Goal: Information Seeking & Learning: Learn about a topic

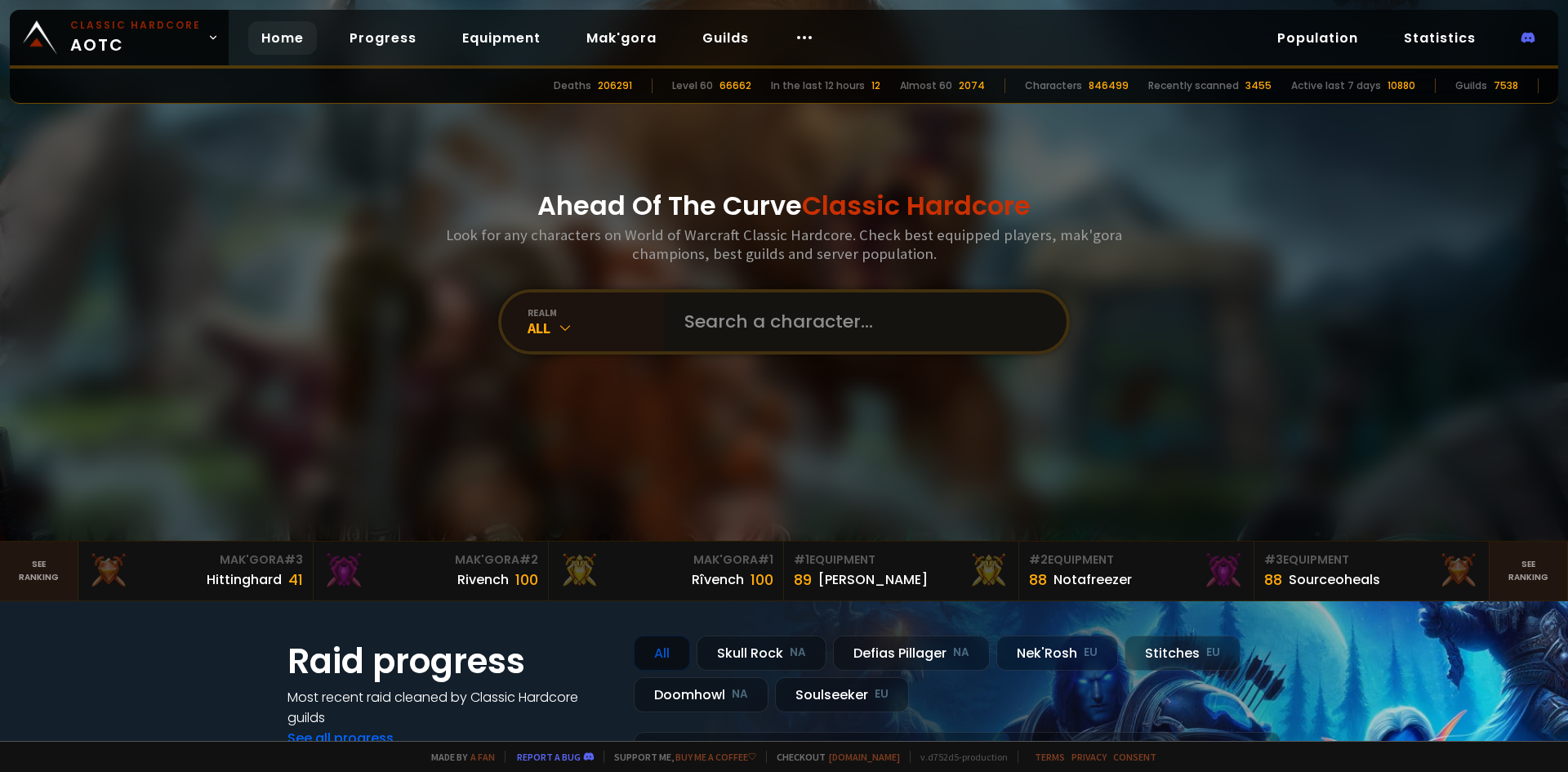
click at [822, 333] on input "text" at bounding box center [861, 322] width 373 height 59
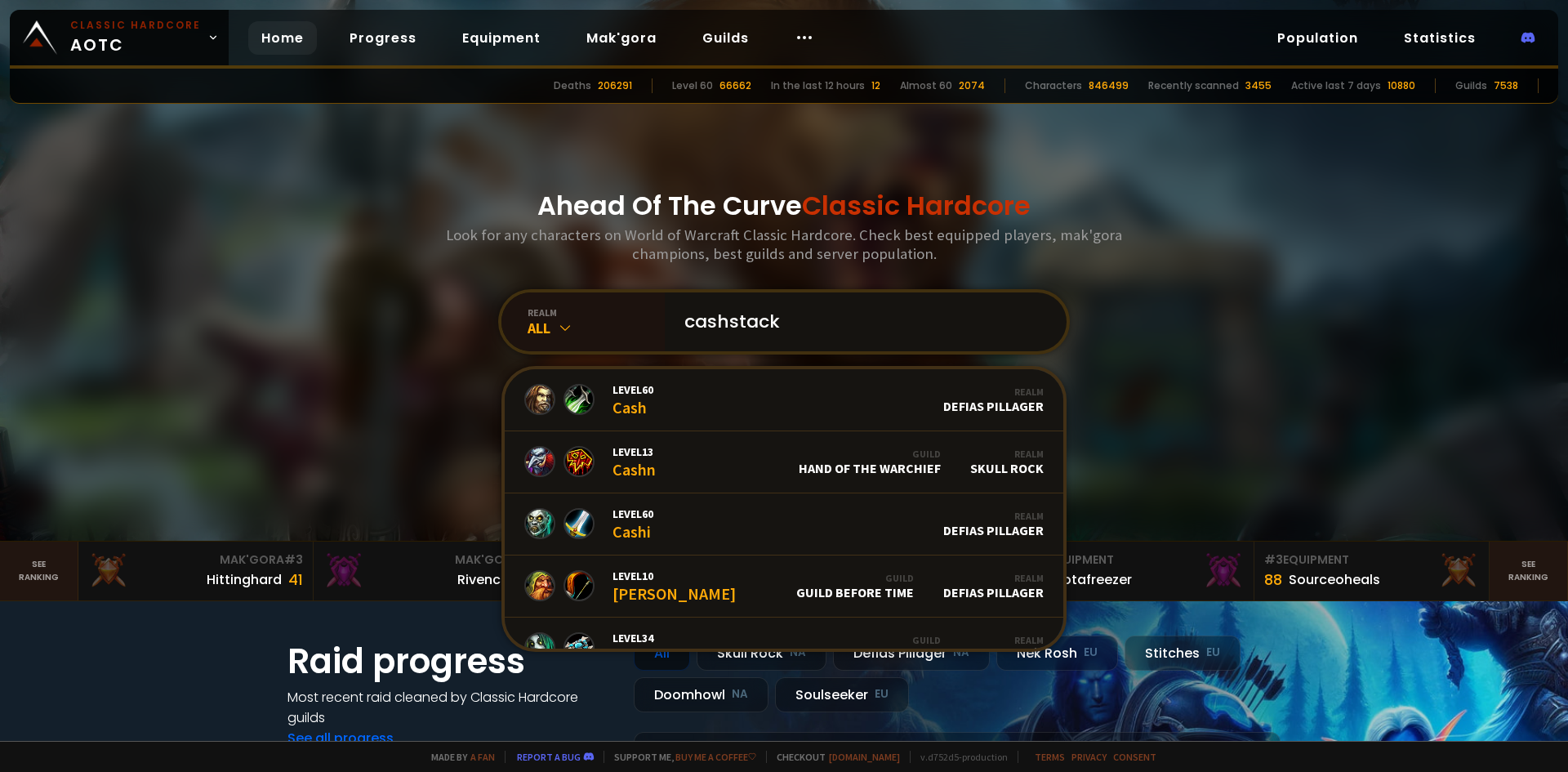
type input "cashstacks"
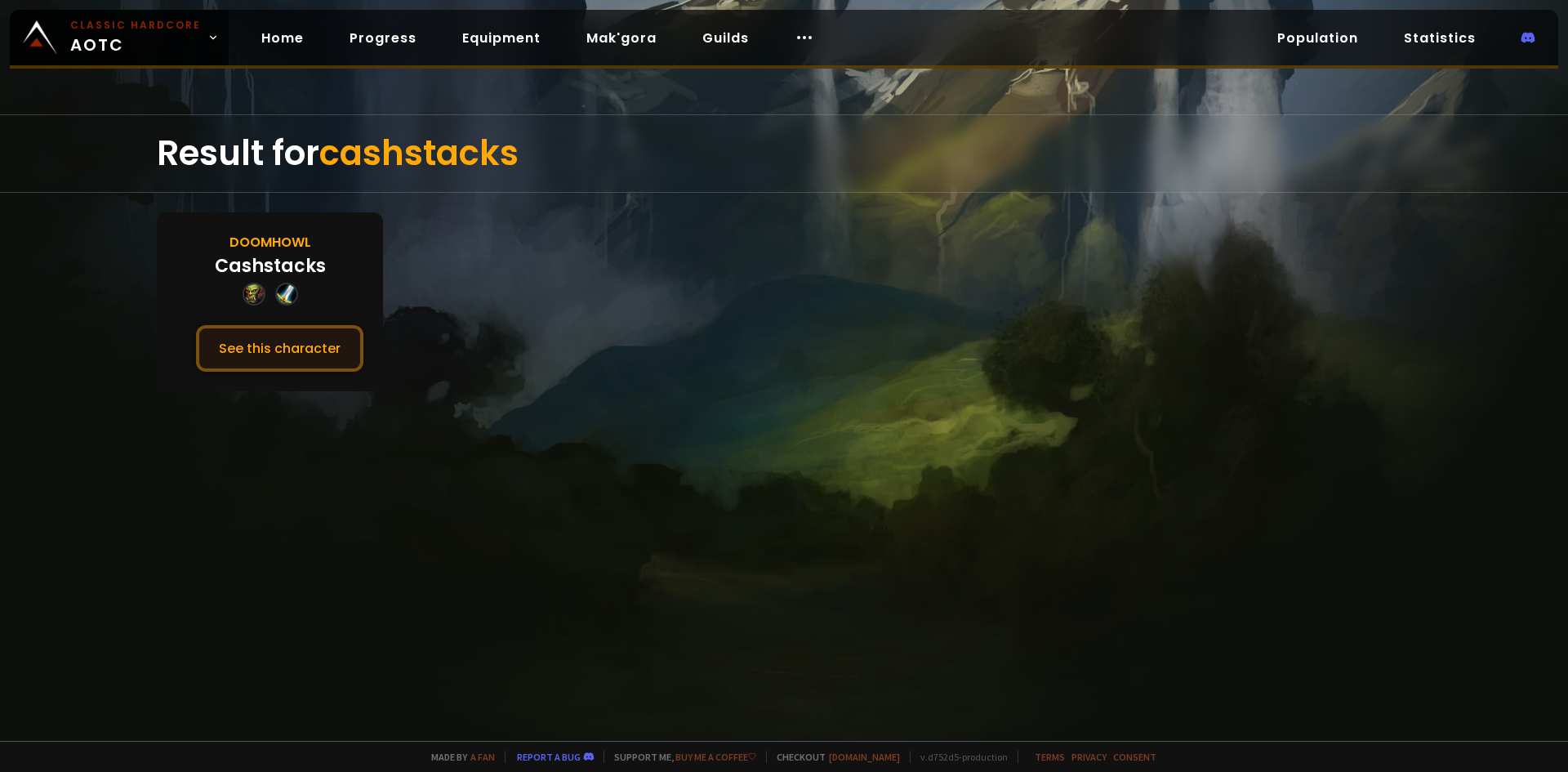
click at [324, 339] on button "See this character" at bounding box center [279, 348] width 167 height 47
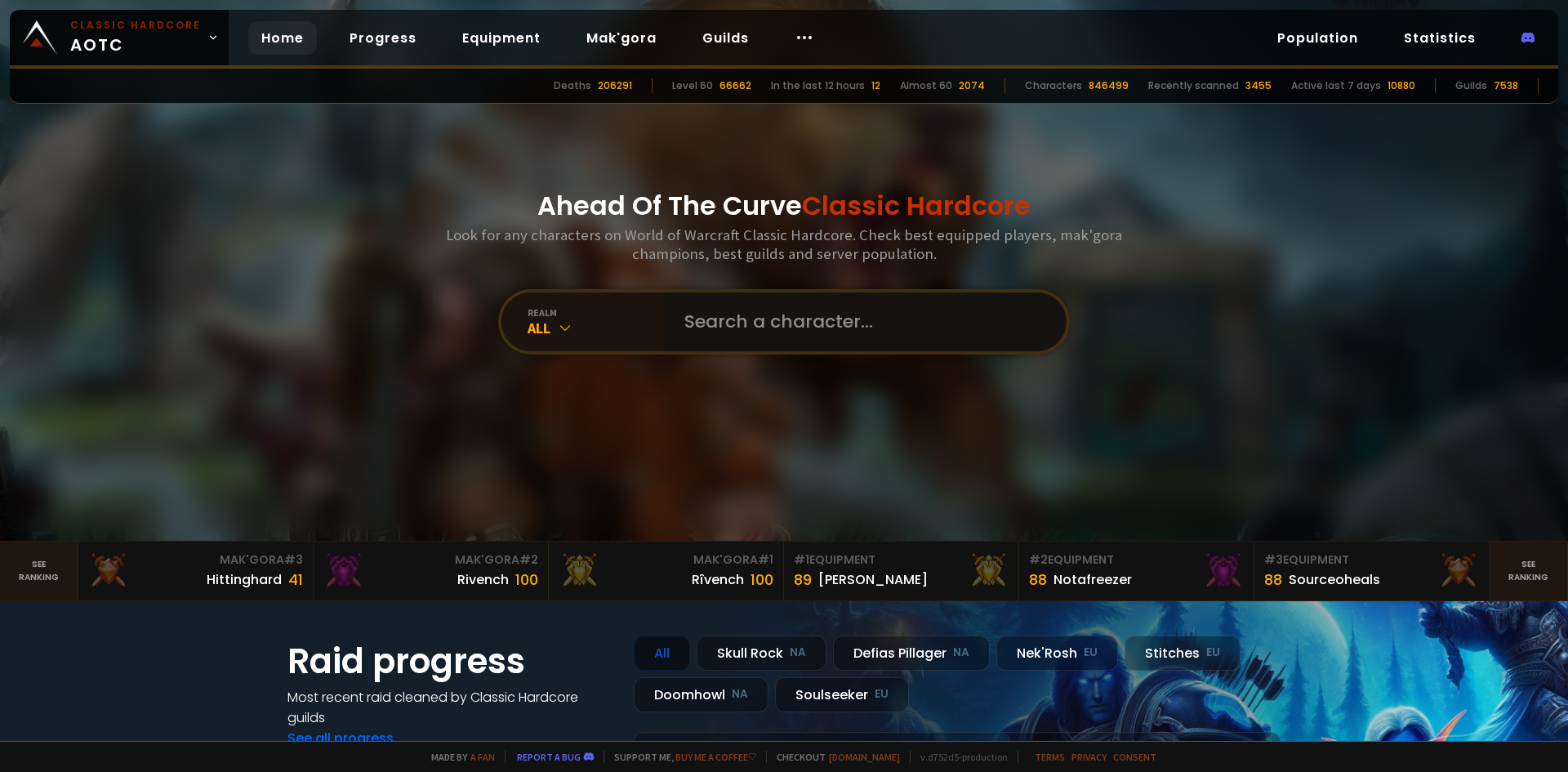
click at [832, 318] on input "text" at bounding box center [861, 322] width 373 height 59
type input "creepybob"
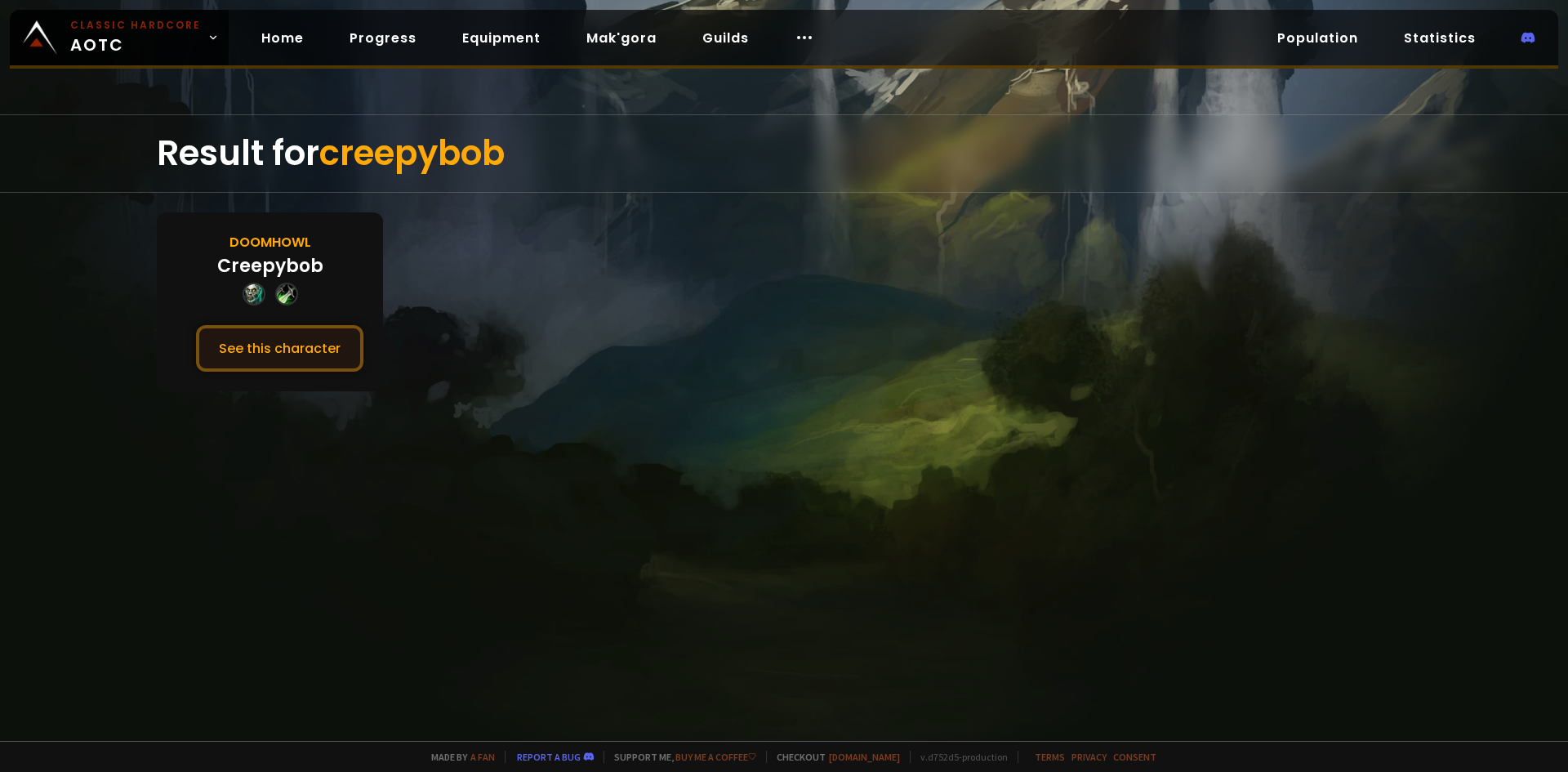
click at [299, 354] on button "See this character" at bounding box center [279, 348] width 167 height 47
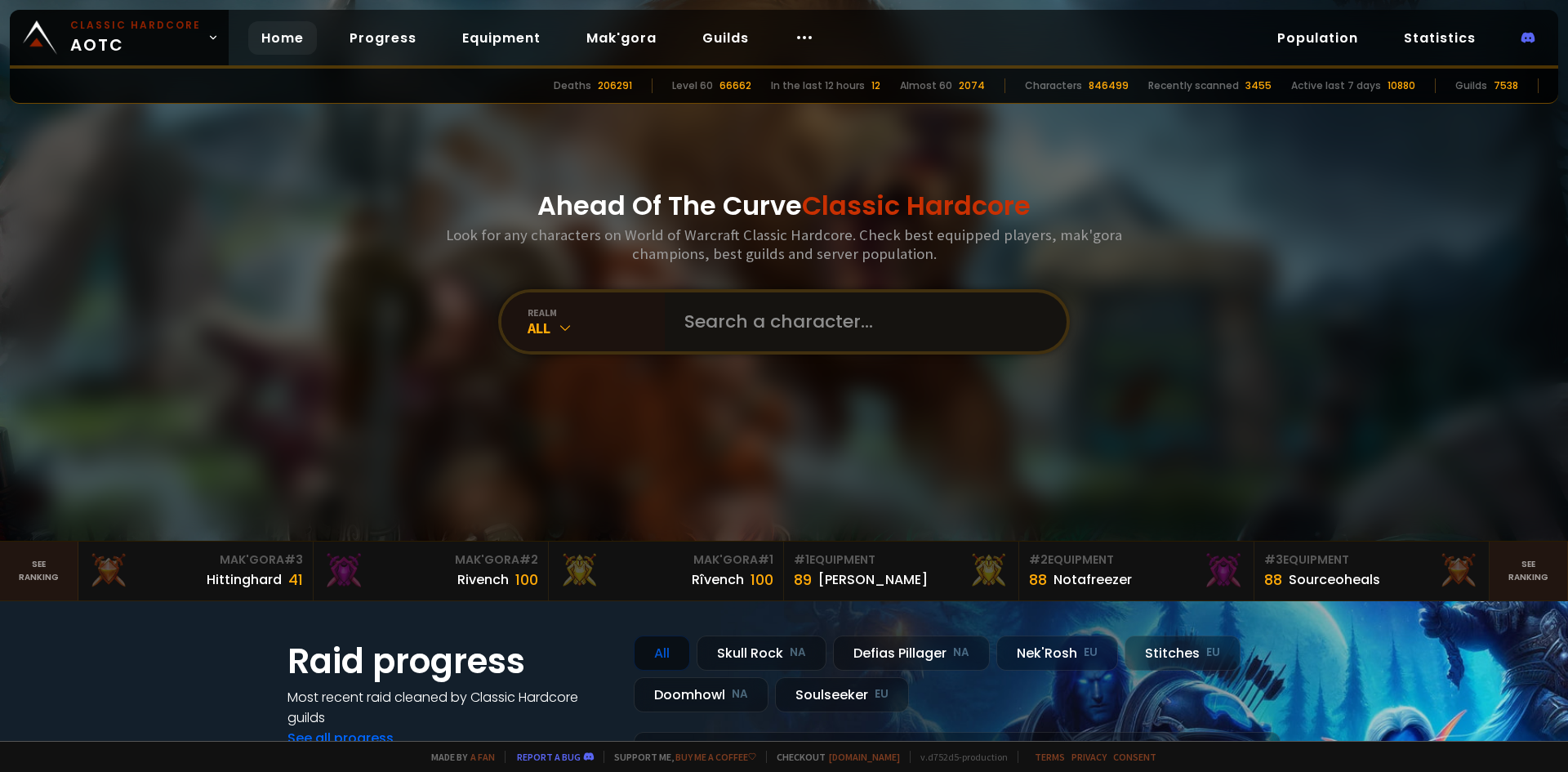
click at [693, 323] on input "text" at bounding box center [861, 322] width 373 height 59
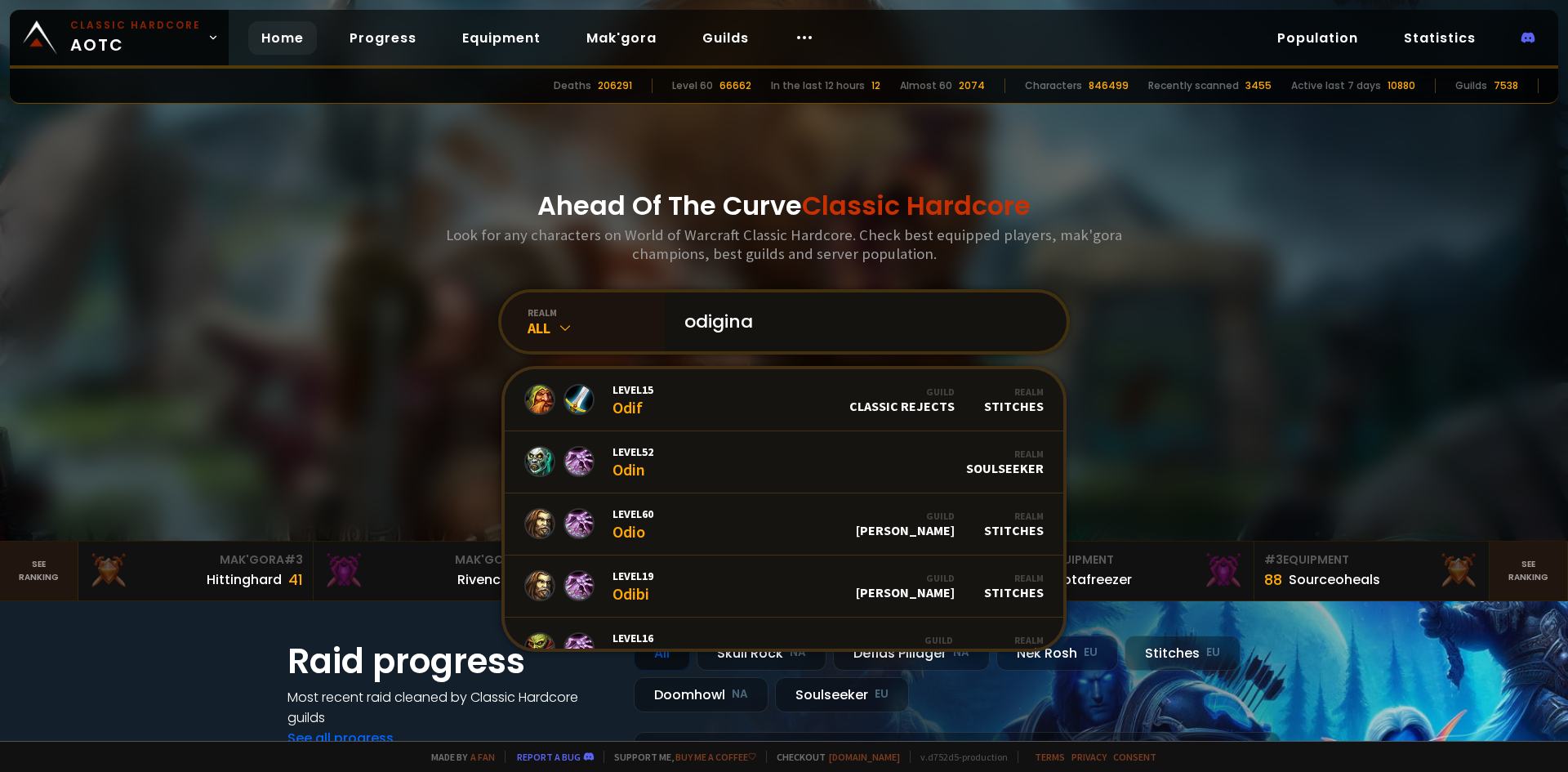
type input "odiginal"
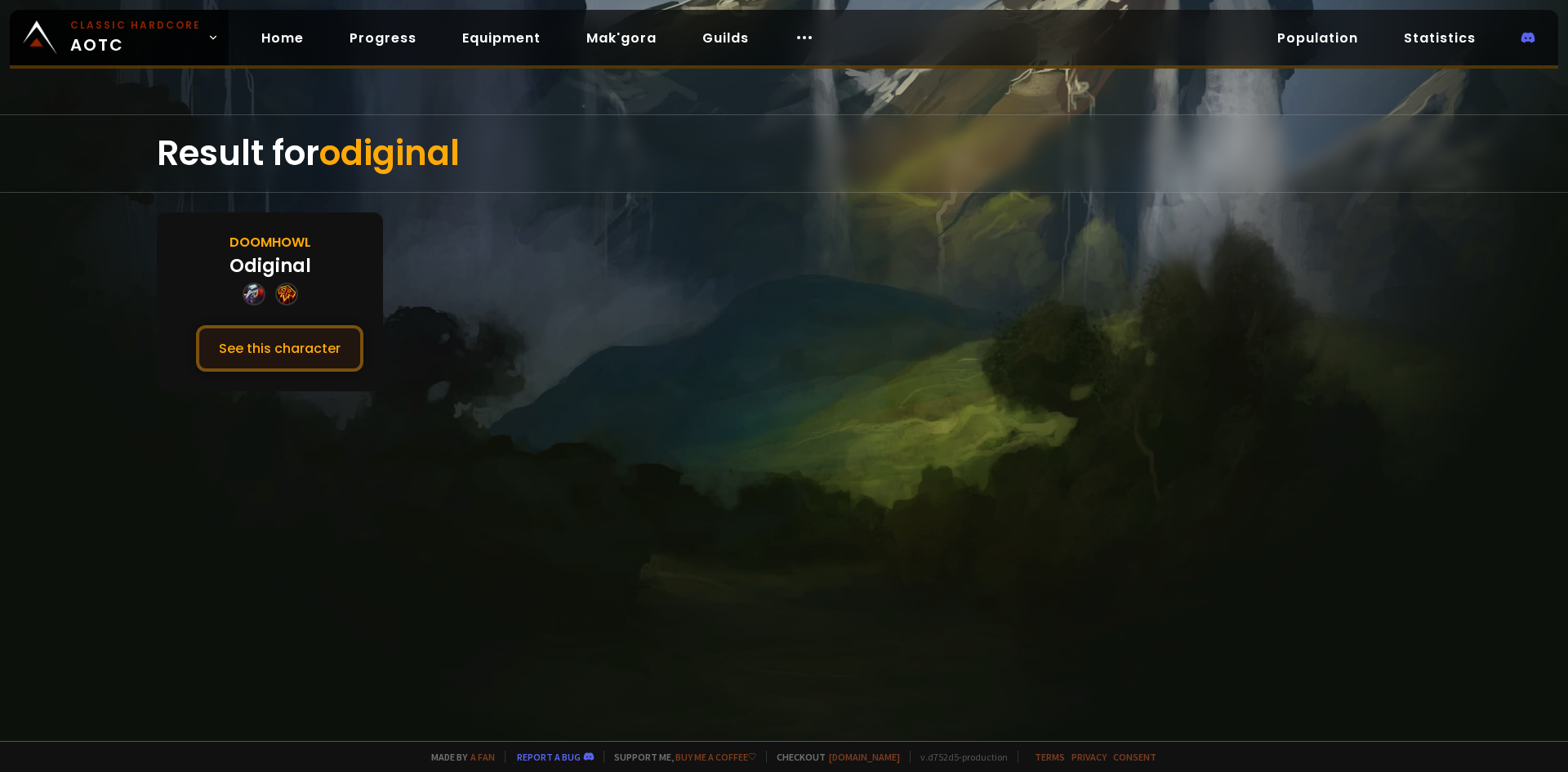
click at [269, 348] on button "See this character" at bounding box center [279, 348] width 167 height 47
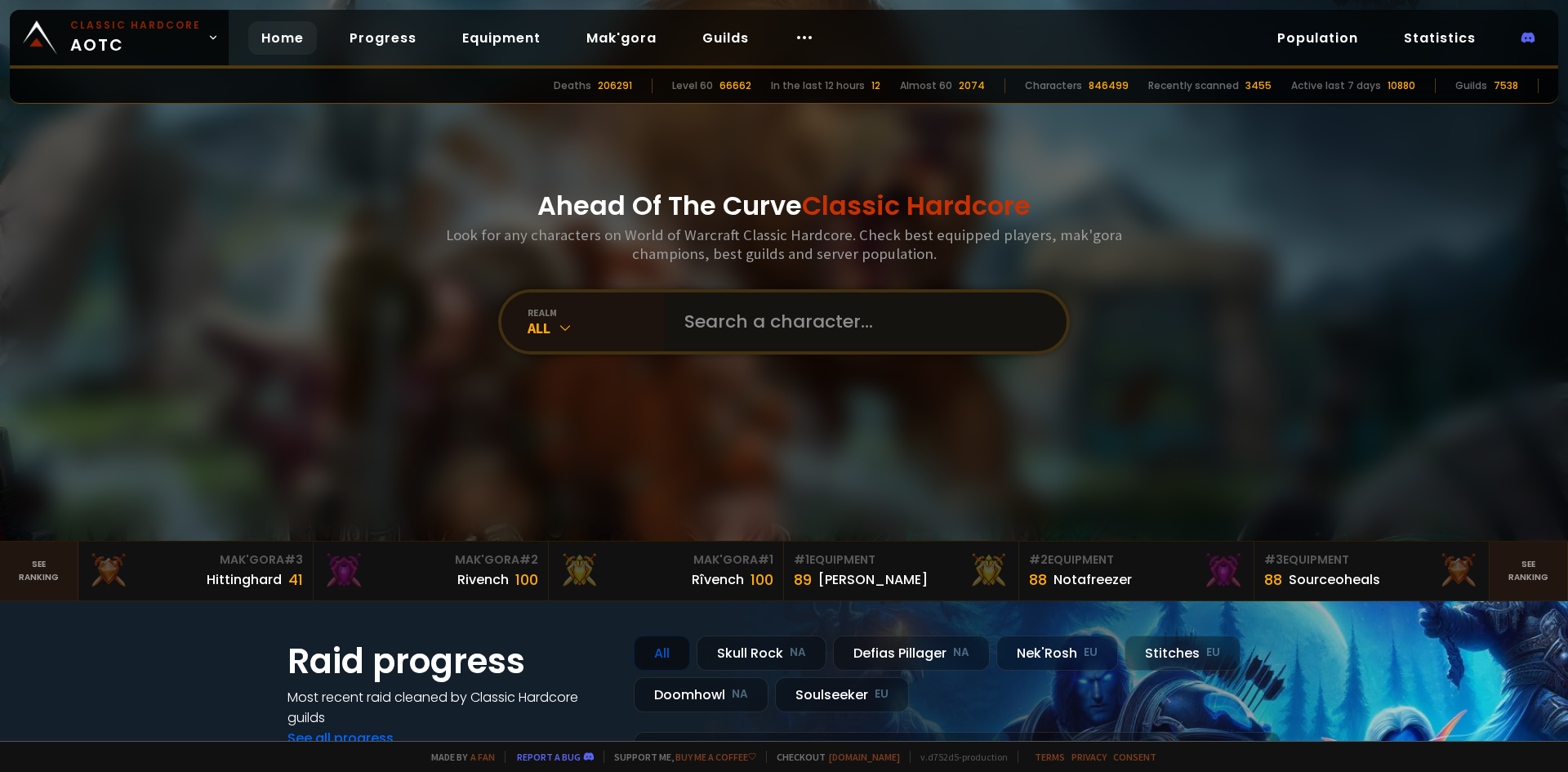
click at [717, 319] on input "text" at bounding box center [861, 322] width 373 height 59
click at [722, 321] on input "text" at bounding box center [861, 322] width 373 height 59
type input "cashstacks"
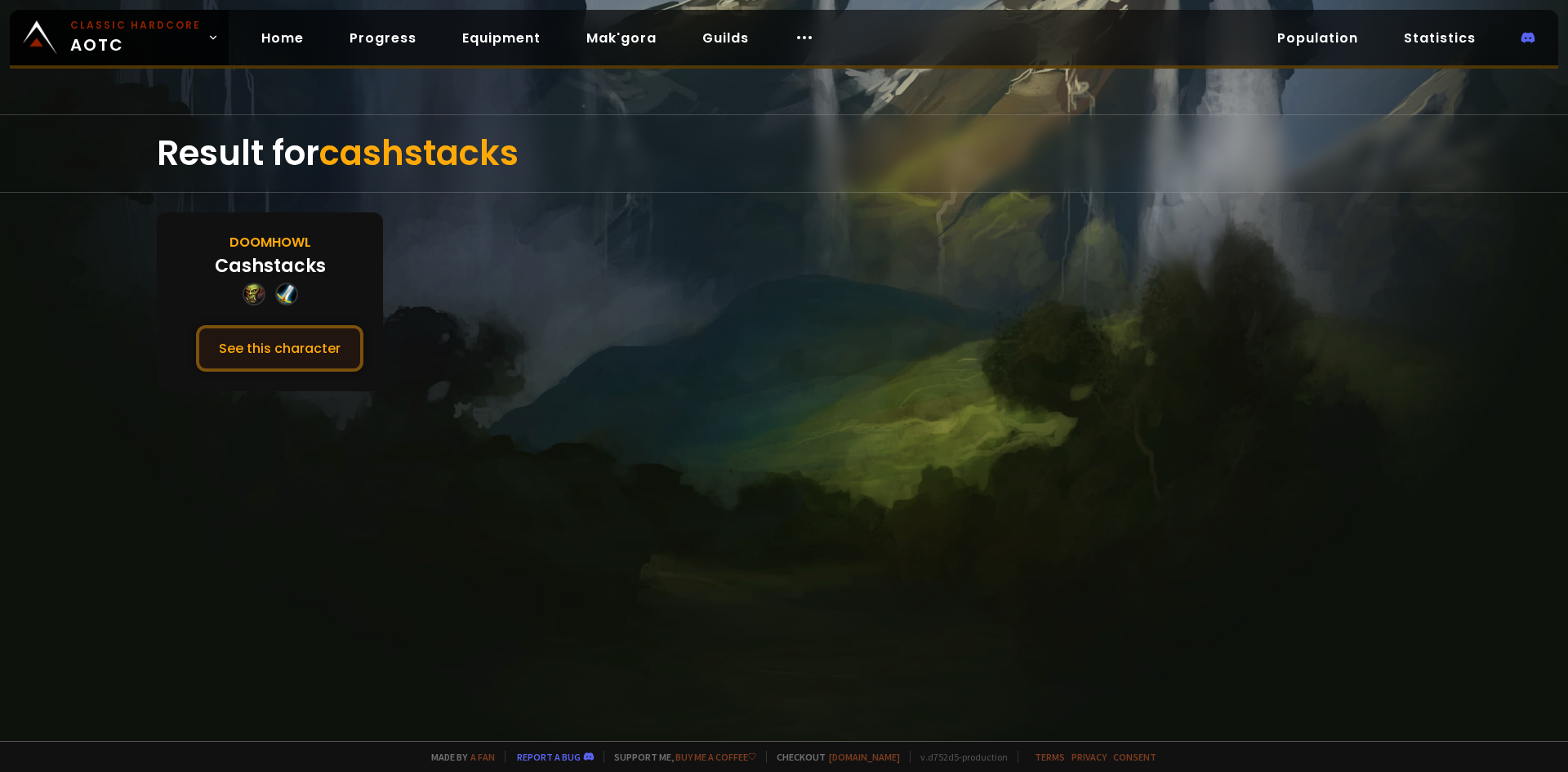
click at [293, 334] on button "See this character" at bounding box center [279, 348] width 167 height 47
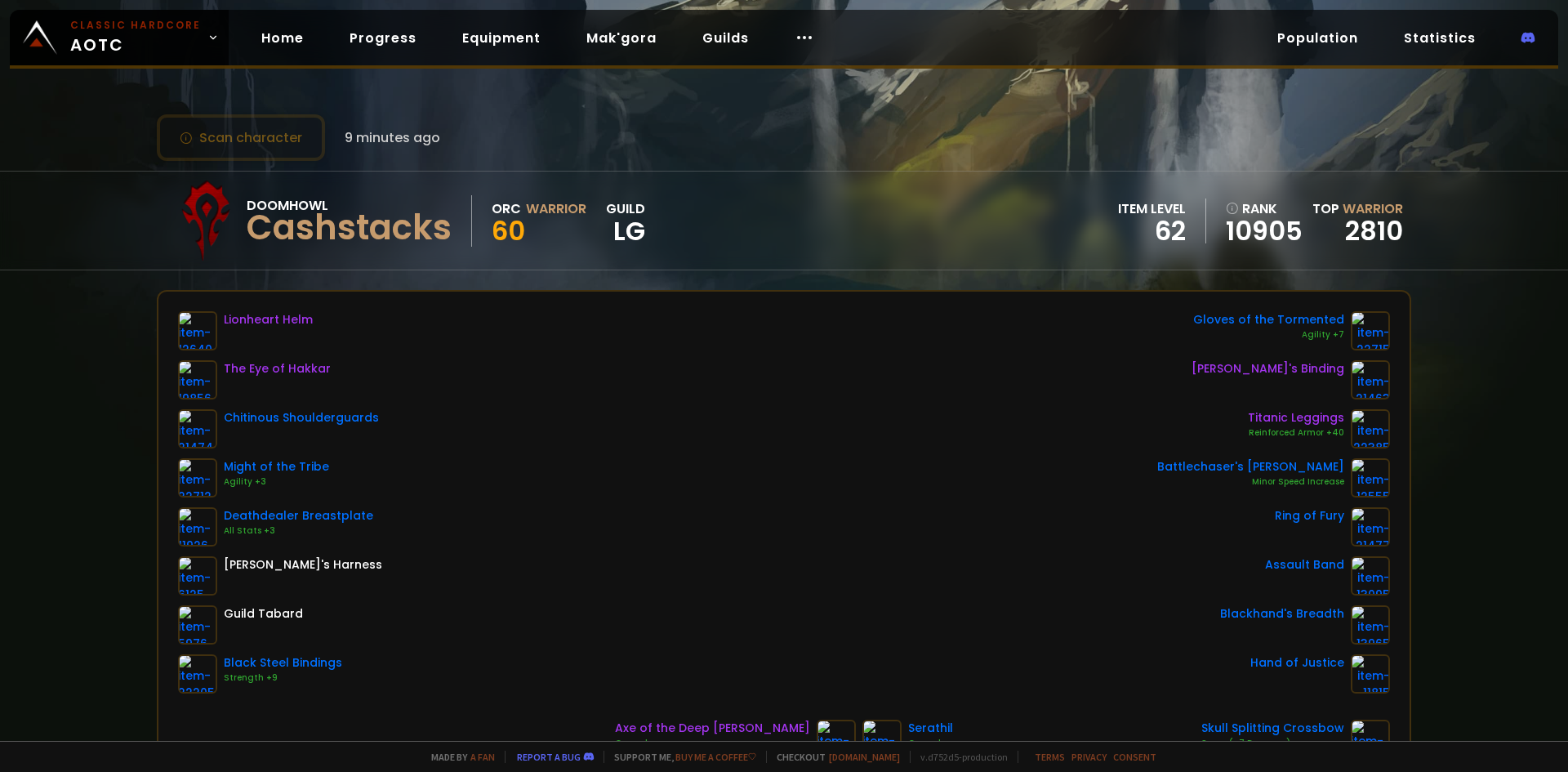
scroll to position [81, 0]
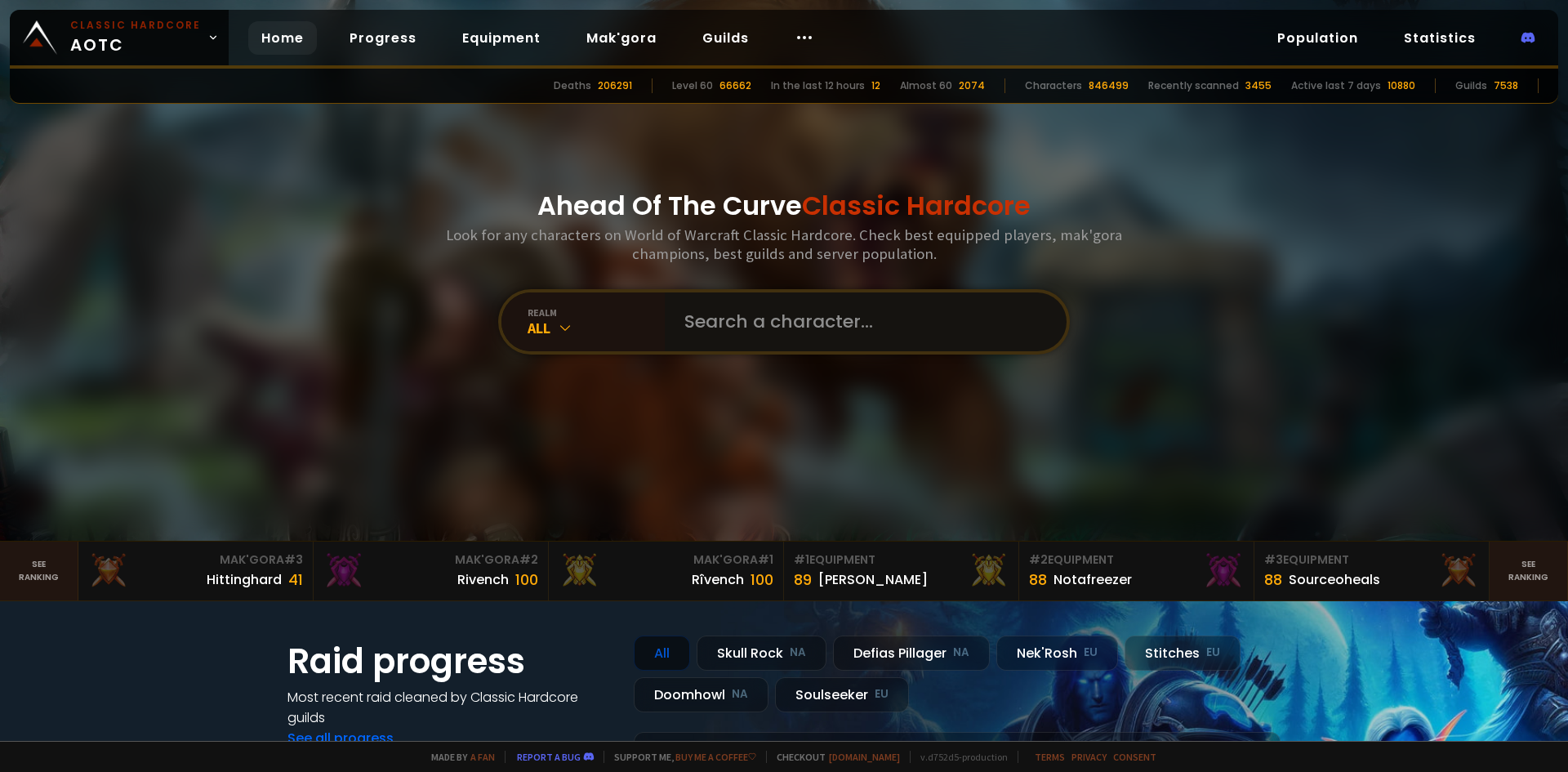
click at [709, 325] on input "text" at bounding box center [861, 322] width 373 height 59
click at [725, 320] on input "text" at bounding box center [861, 322] width 373 height 59
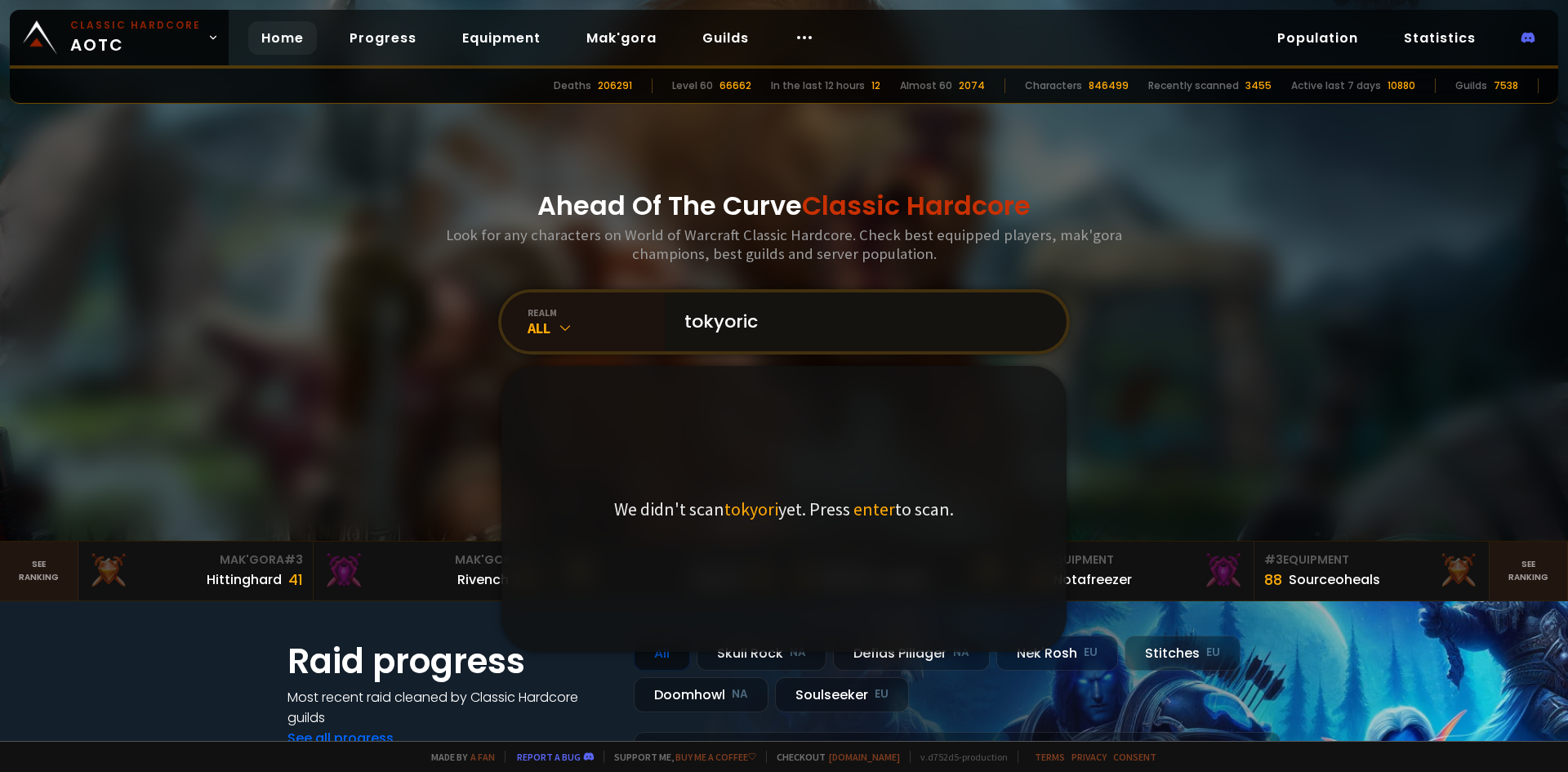
type input "tokyorice"
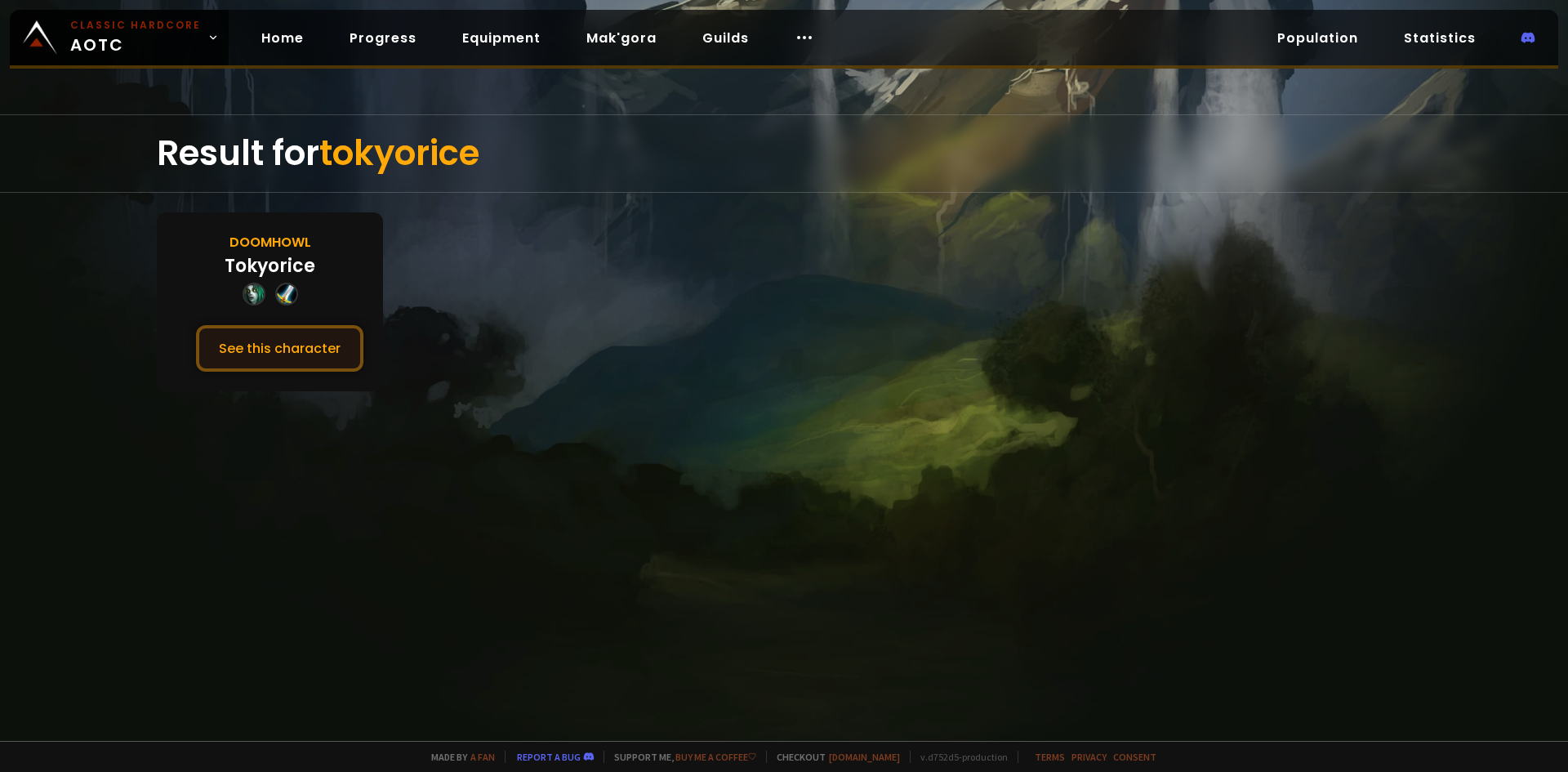
click at [327, 360] on button "See this character" at bounding box center [279, 348] width 167 height 47
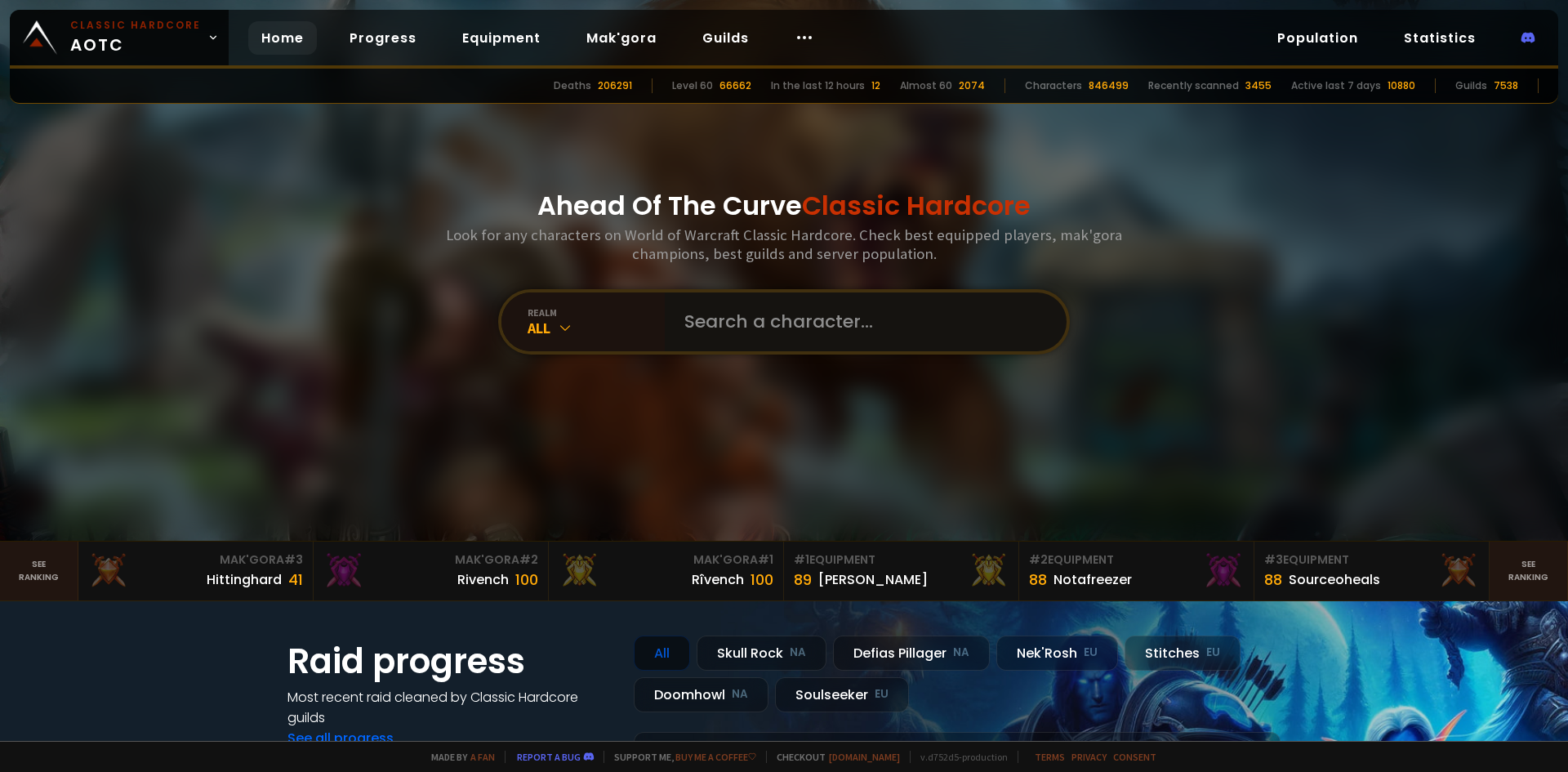
click at [777, 329] on input "text" at bounding box center [861, 322] width 373 height 59
type input "hashescoc"
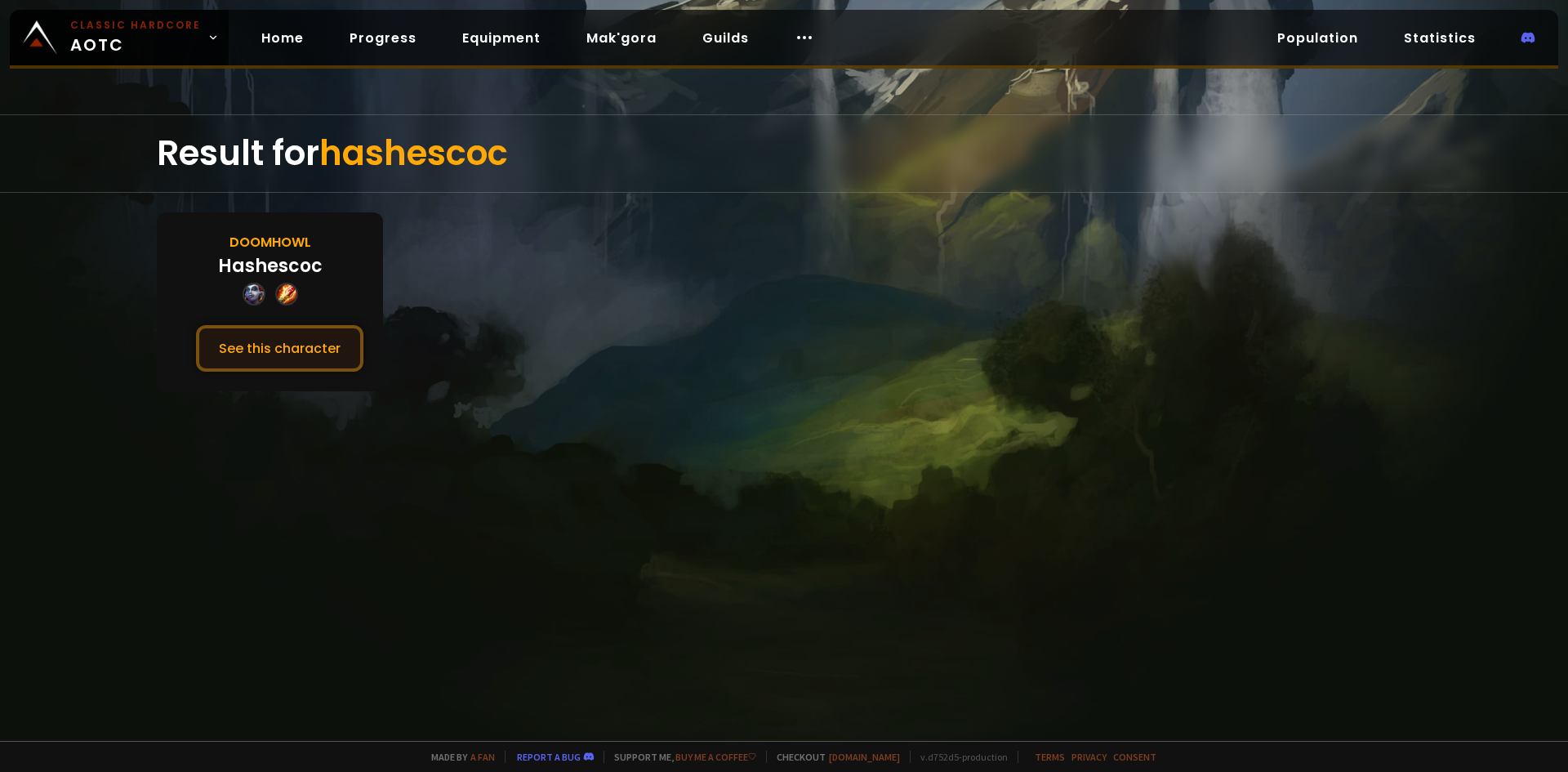
click at [291, 352] on button "See this character" at bounding box center [279, 348] width 167 height 47
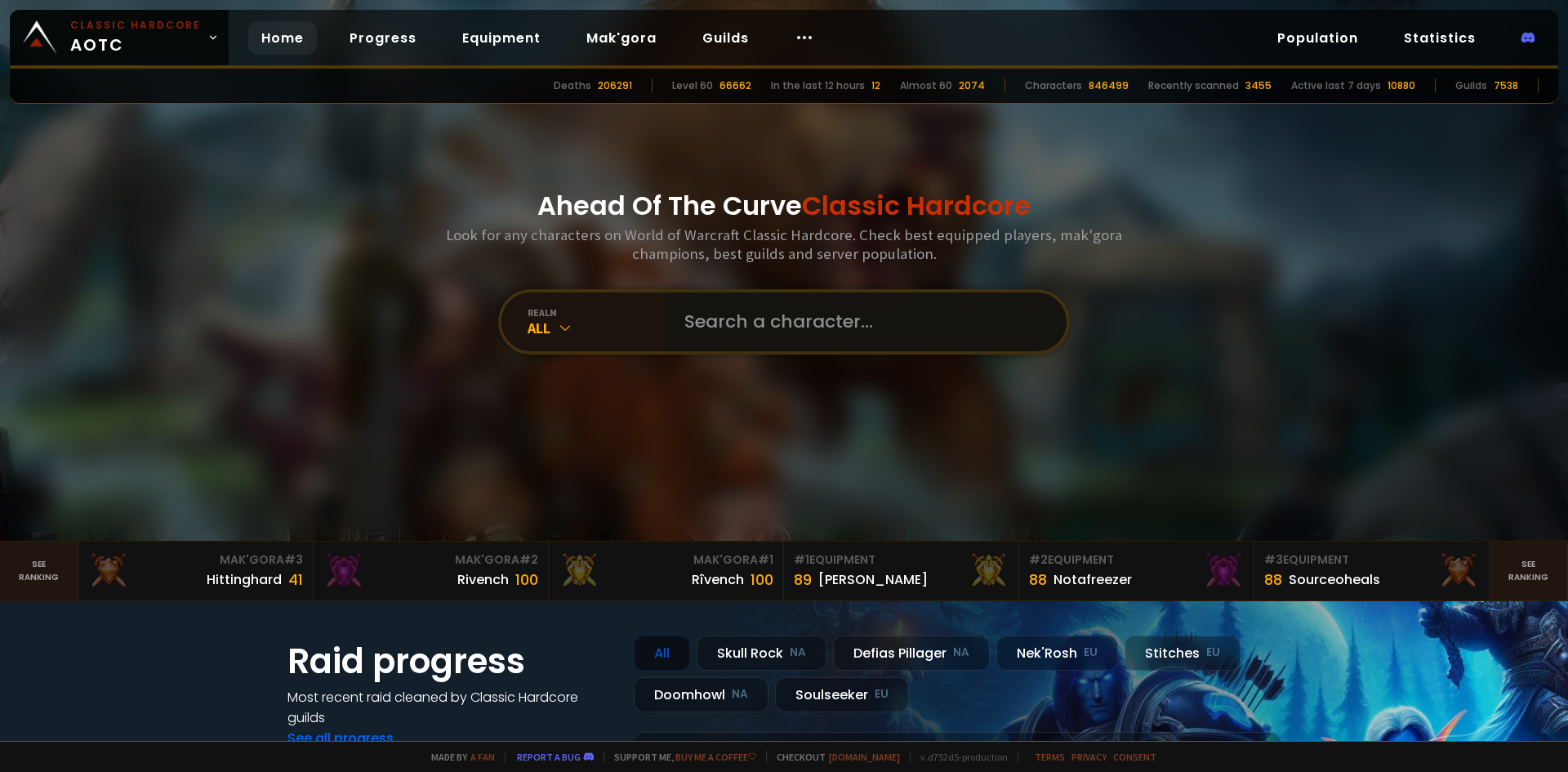
click at [701, 315] on input "text" at bounding box center [861, 322] width 373 height 59
type input "solf"
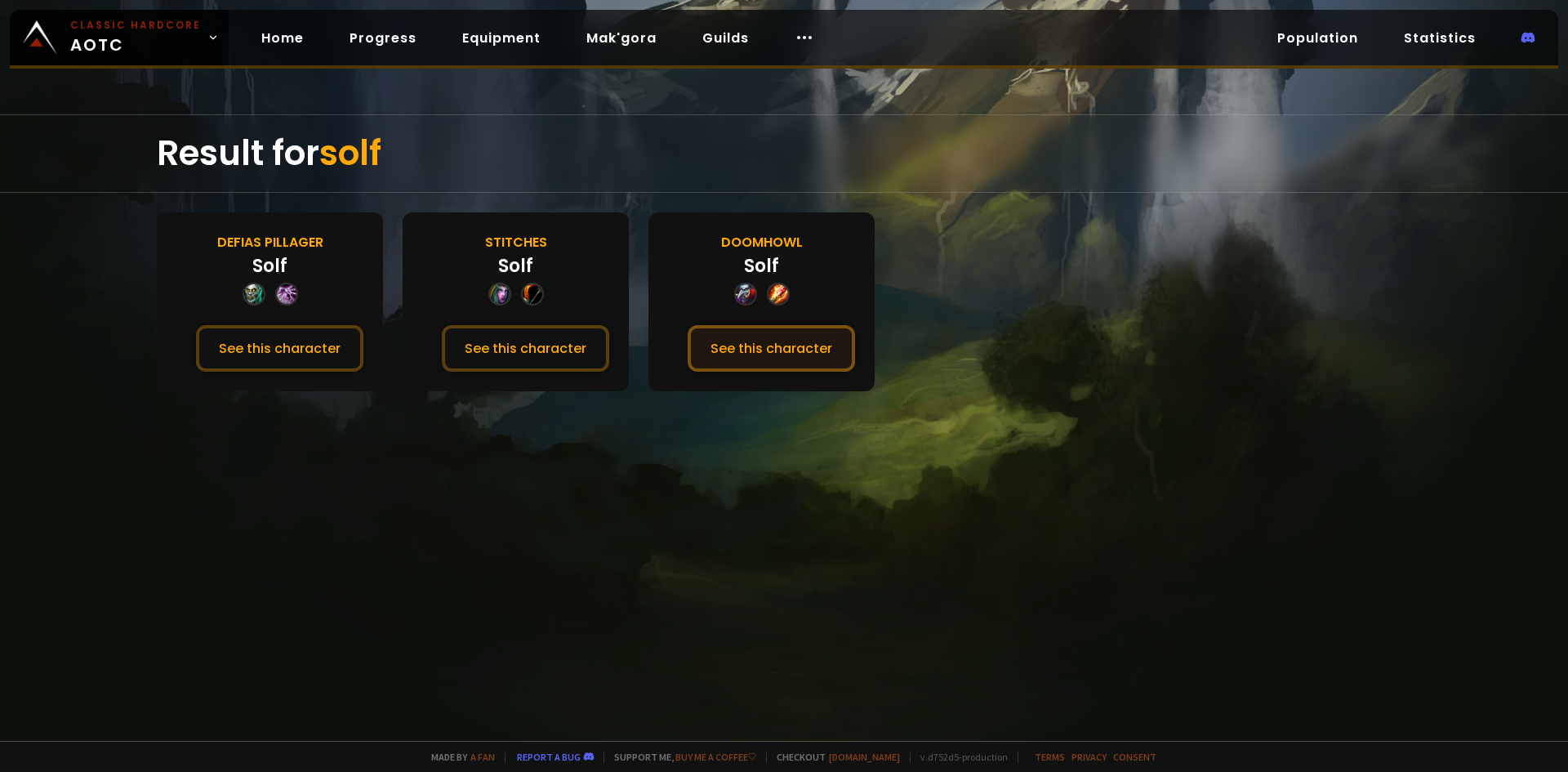
click at [738, 357] on button "See this character" at bounding box center [771, 348] width 167 height 47
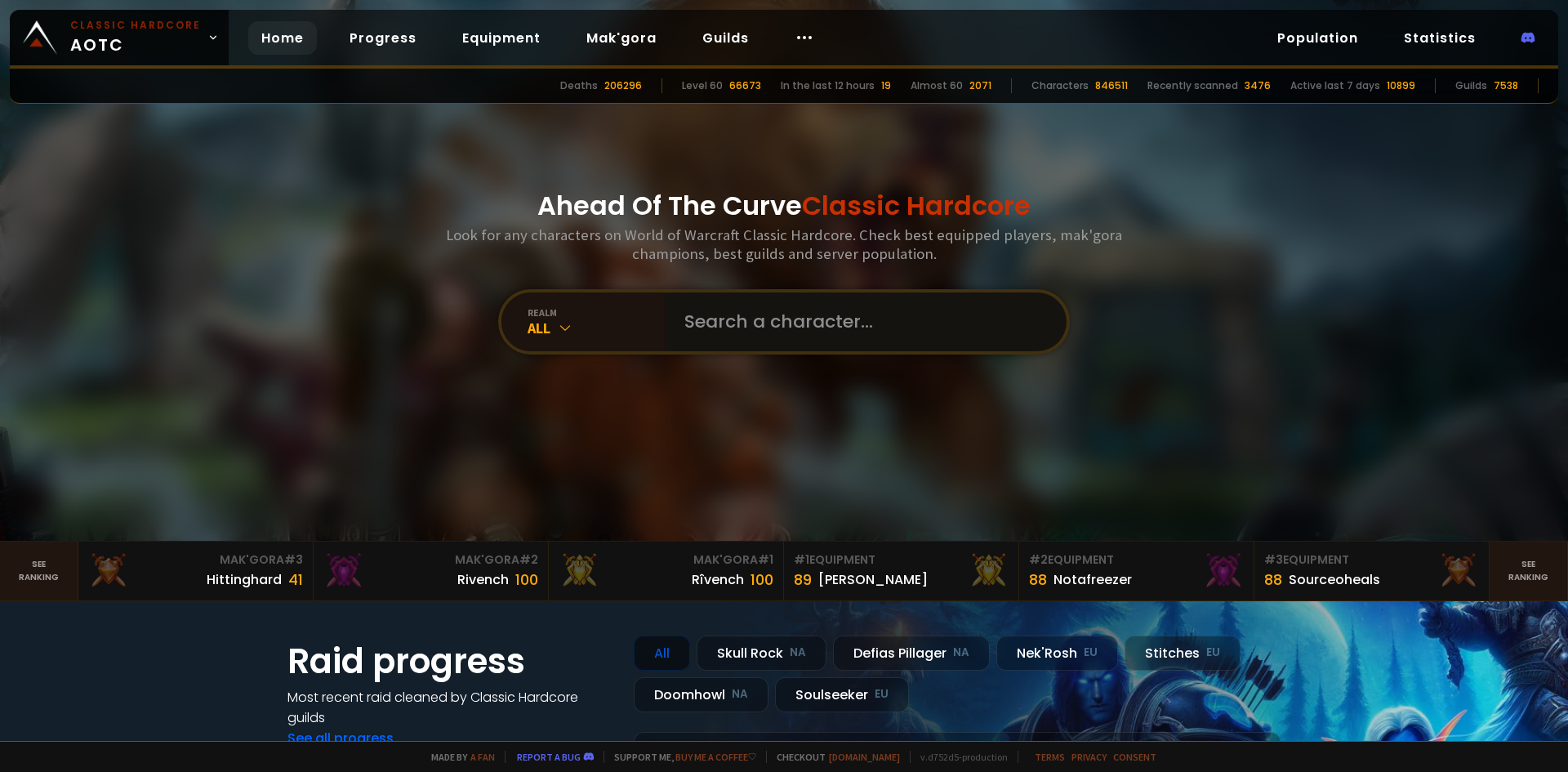
click at [685, 319] on input "text" at bounding box center [861, 322] width 373 height 59
type input "onypriest"
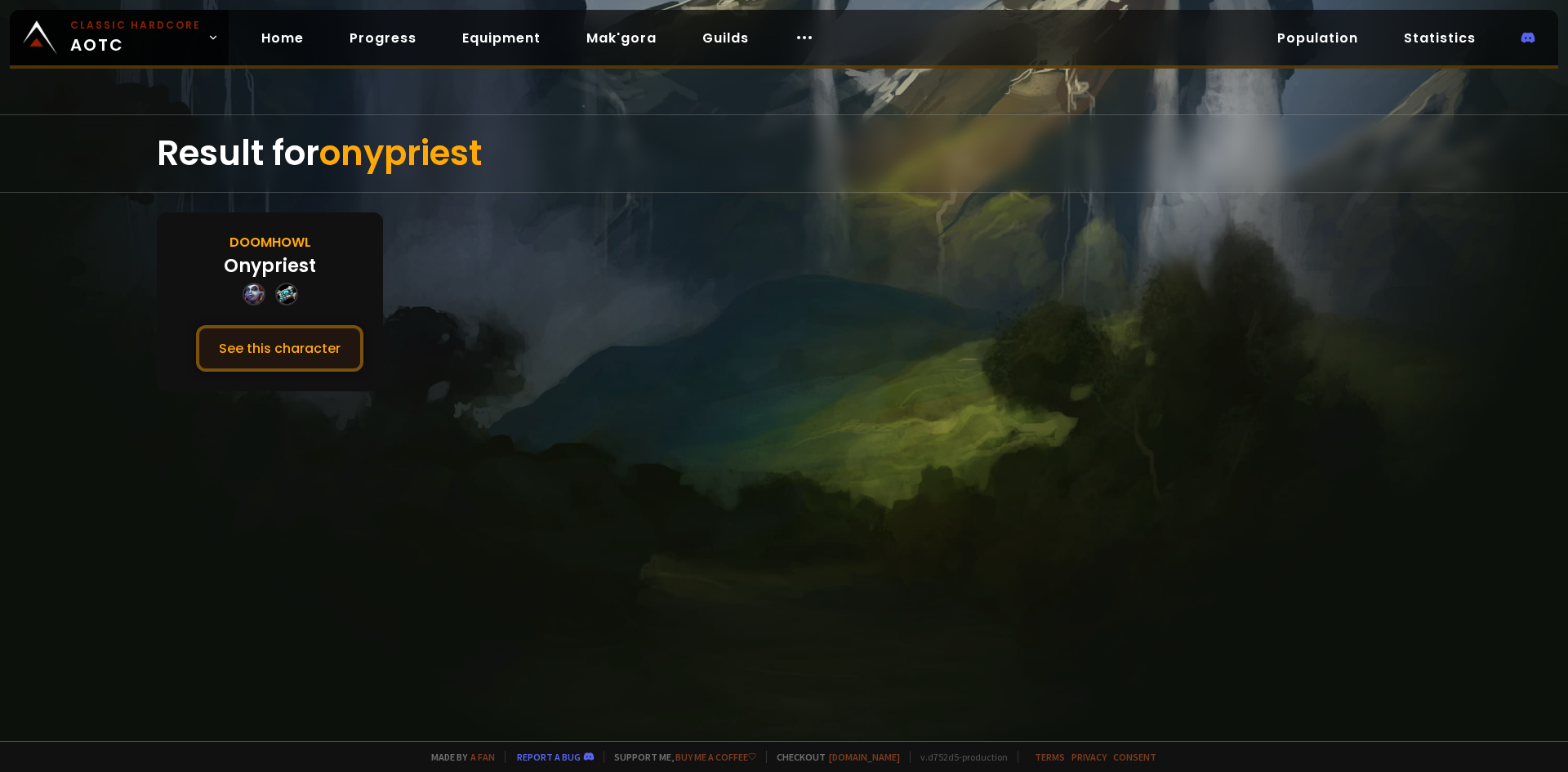
click at [301, 335] on button "See this character" at bounding box center [279, 348] width 167 height 47
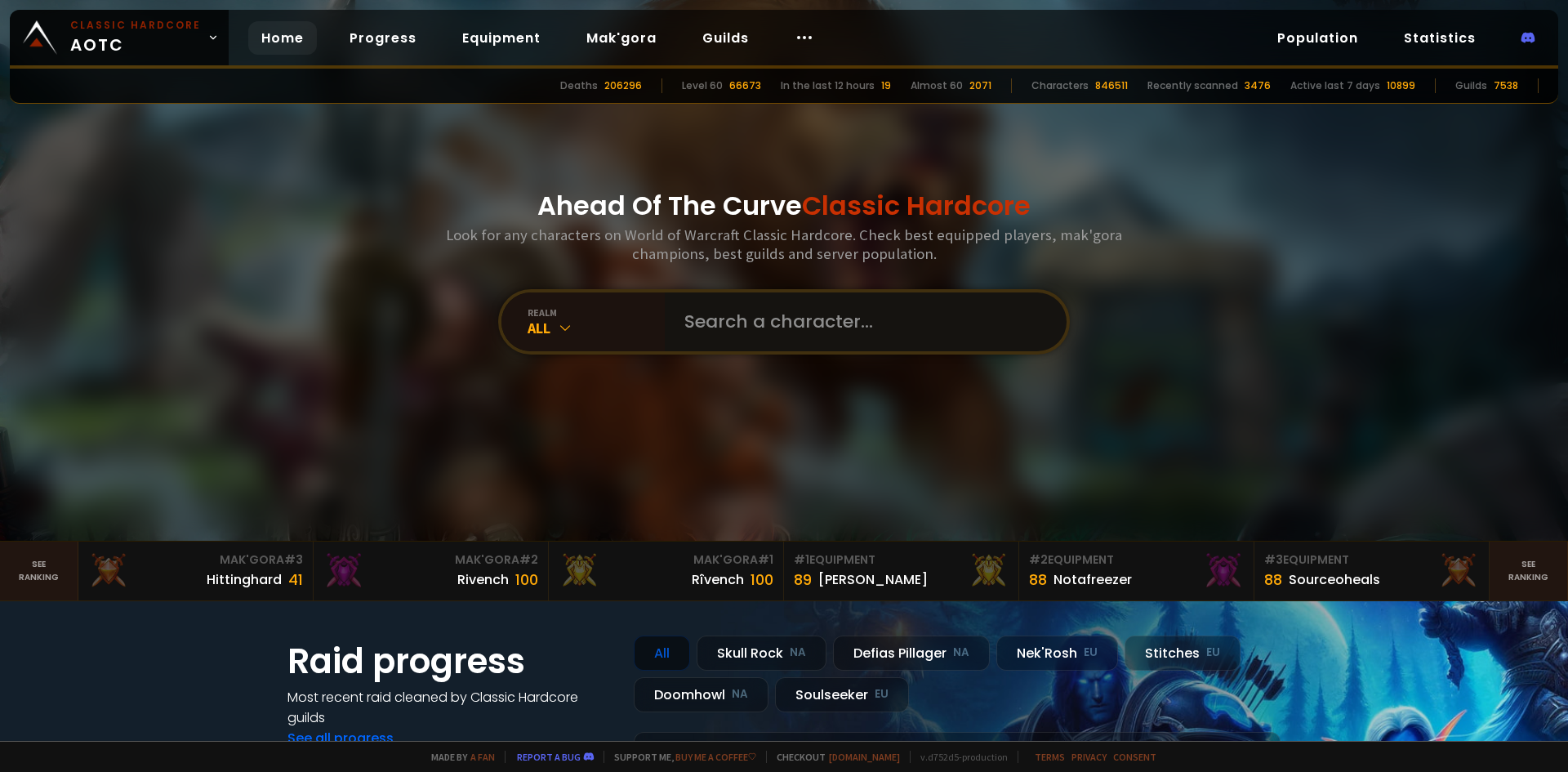
click at [789, 327] on input "text" at bounding box center [861, 322] width 373 height 59
type input "onyrouge"
click at [698, 595] on link "Mak'Gora # 1 Rîvench 100" at bounding box center [666, 570] width 235 height 59
